Goal: Use online tool/utility: Use online tool/utility

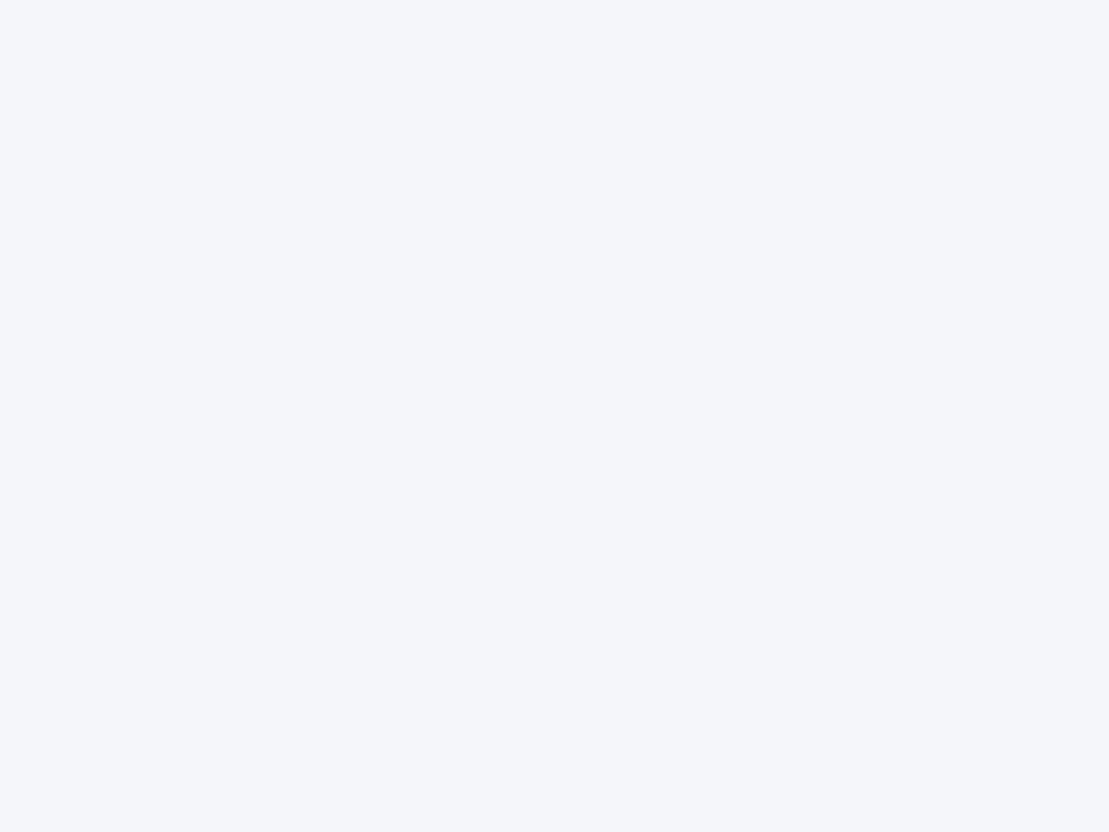
click at [555, 416] on div at bounding box center [554, 416] width 1109 height 832
